Goal: Find contact information: Obtain details needed to contact an individual or organization

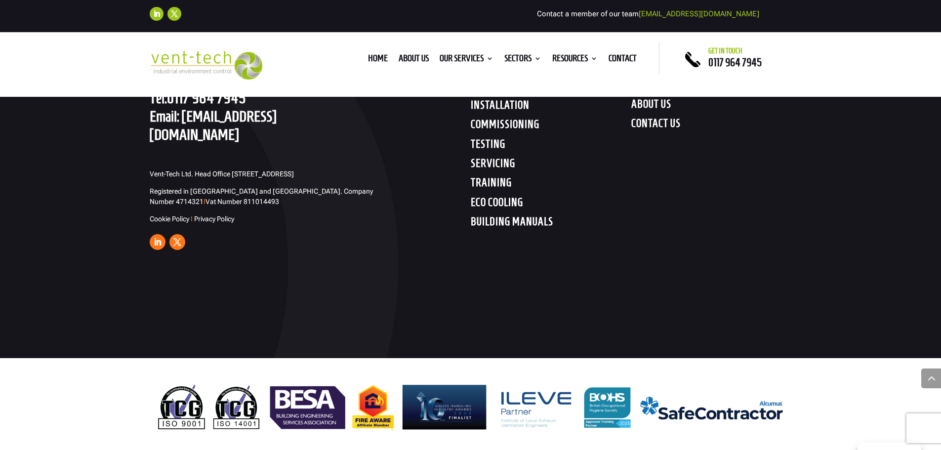
scroll to position [3890, 0]
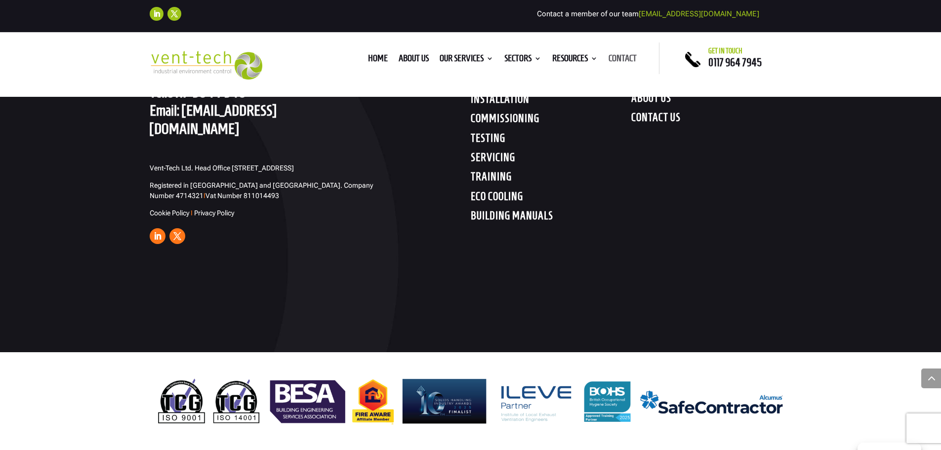
click at [631, 56] on link "Contact" at bounding box center [623, 60] width 28 height 11
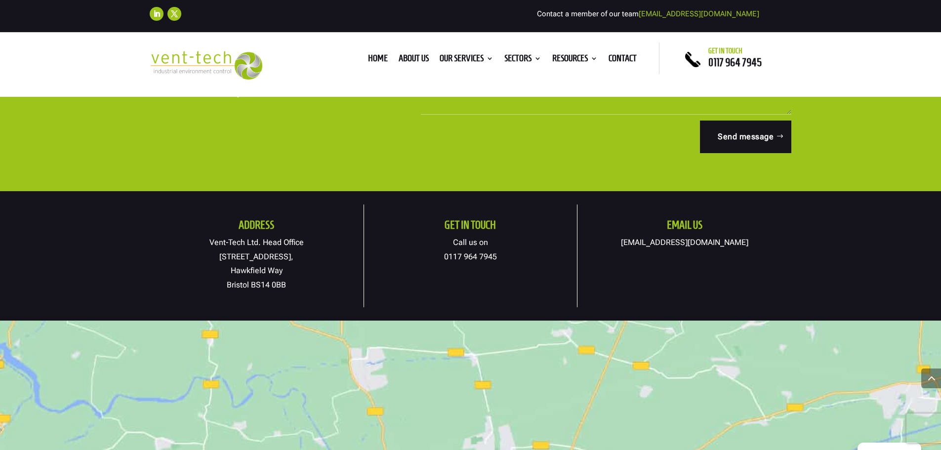
scroll to position [494, 0]
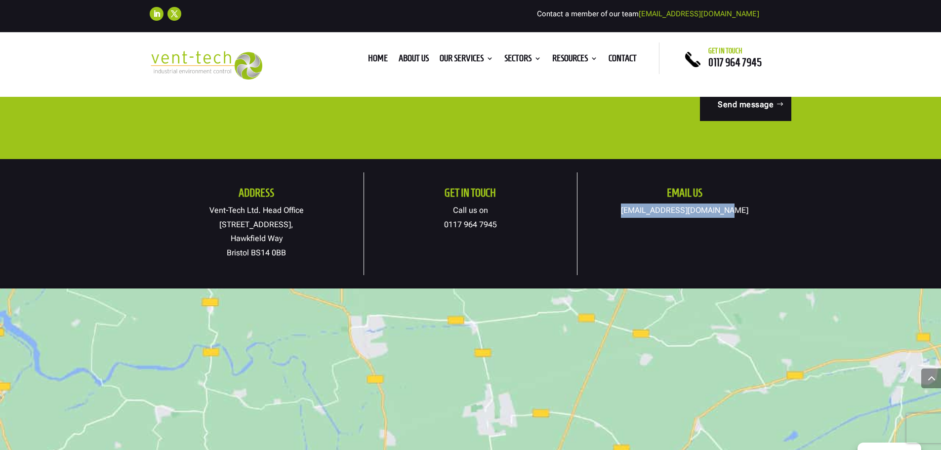
drag, startPoint x: 736, startPoint y: 211, endPoint x: 639, endPoint y: 210, distance: 97.3
click at [639, 210] on p "[EMAIL_ADDRESS][DOMAIN_NAME]" at bounding box center [685, 211] width 214 height 14
copy link "[EMAIL_ADDRESS][DOMAIN_NAME]"
